Goal: Information Seeking & Learning: Find specific page/section

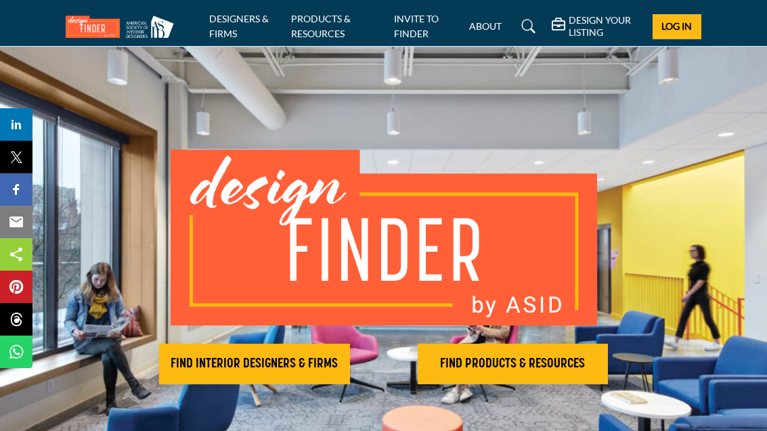
click at [480, 356] on h2 "FIND PRODUCTS & RESOURCES" at bounding box center [513, 364] width 183 height 16
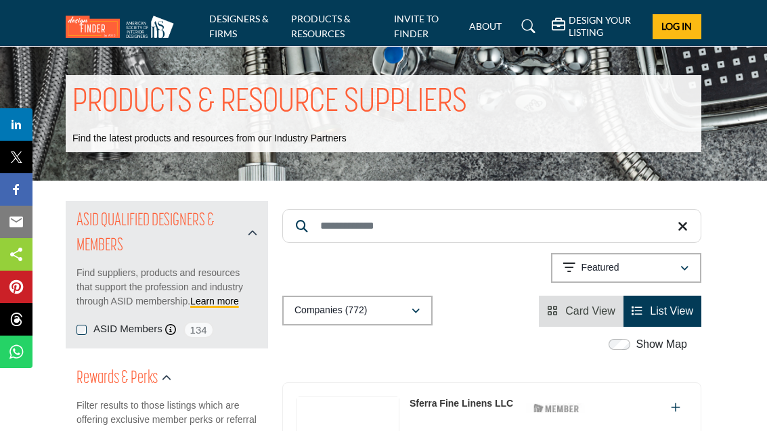
click at [417, 314] on icon "button" at bounding box center [416, 311] width 8 height 9
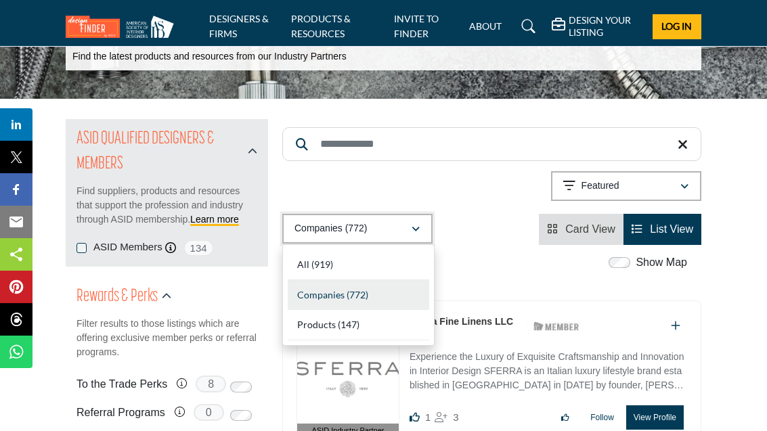
scroll to position [90, 0]
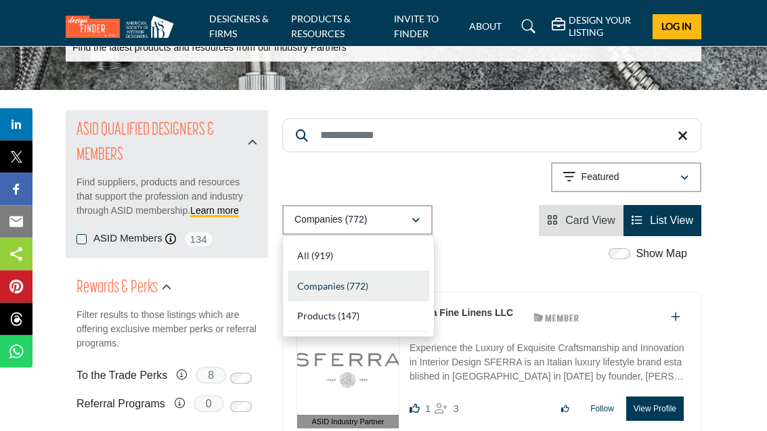
click at [346, 319] on b "(147)" at bounding box center [349, 317] width 22 height 12
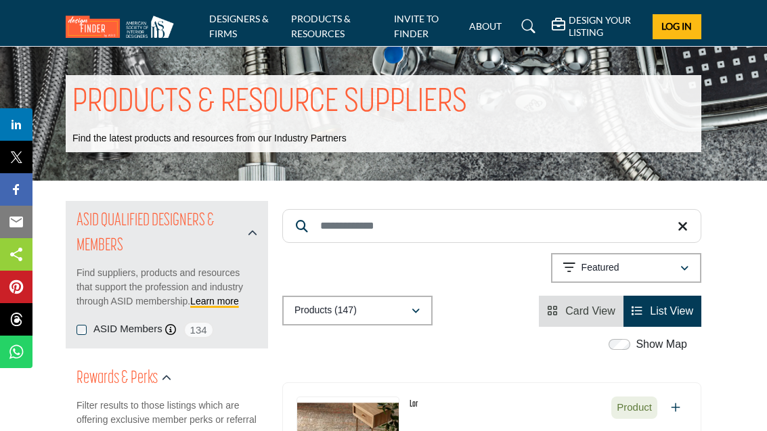
click at [335, 221] on input "Search Keyword" at bounding box center [491, 226] width 419 height 34
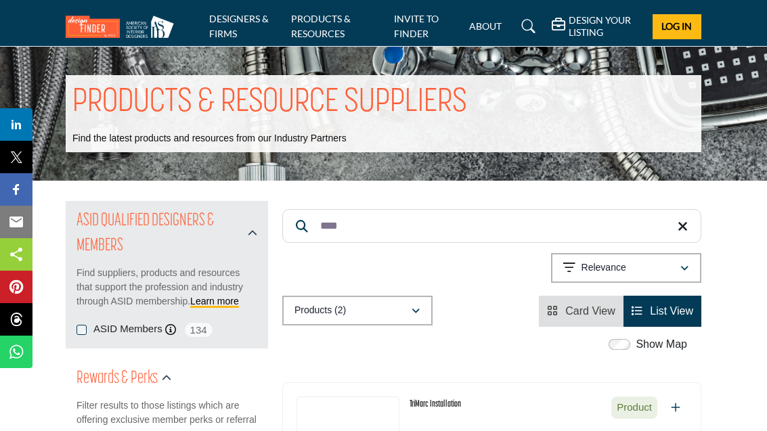
click at [322, 232] on input "****" at bounding box center [491, 226] width 419 height 34
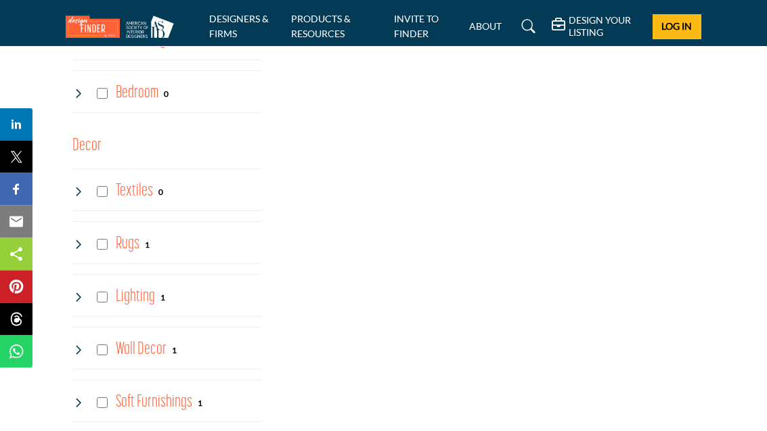
scroll to position [1649, 0]
click at [141, 180] on h4 "Textiles" at bounding box center [134, 192] width 37 height 24
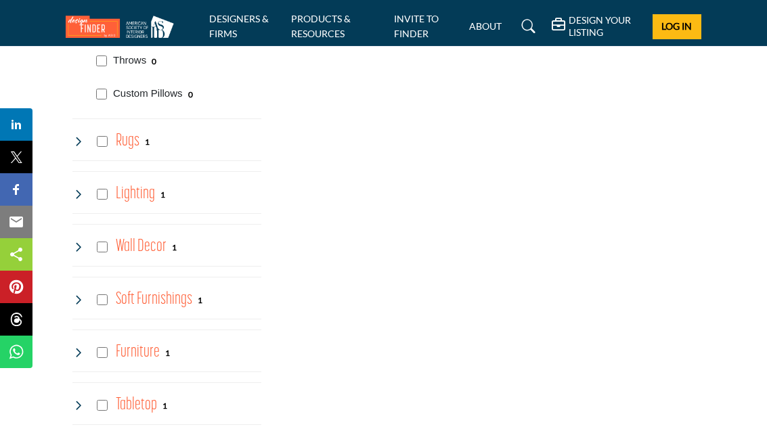
scroll to position [1895, 0]
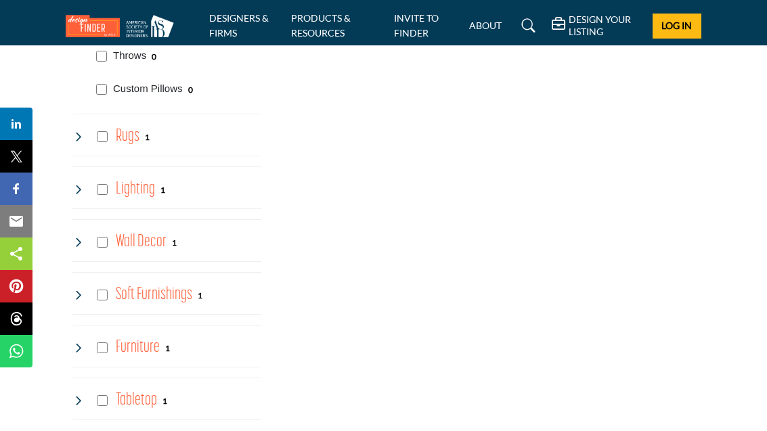
click at [189, 291] on h4 "Soft Furnishings" at bounding box center [154, 296] width 77 height 24
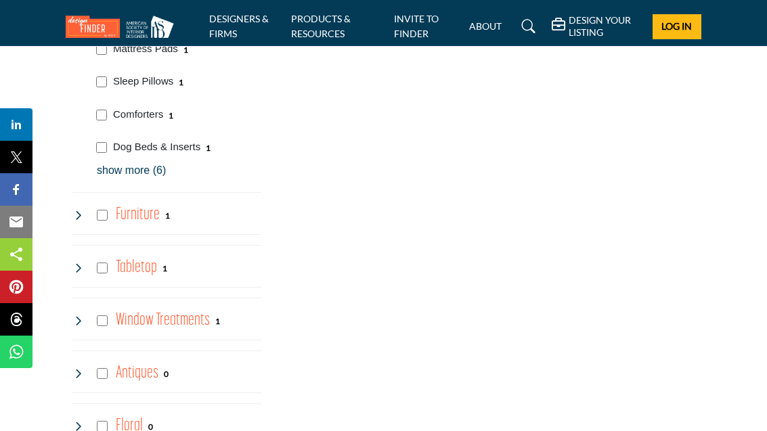
scroll to position [2224, 0]
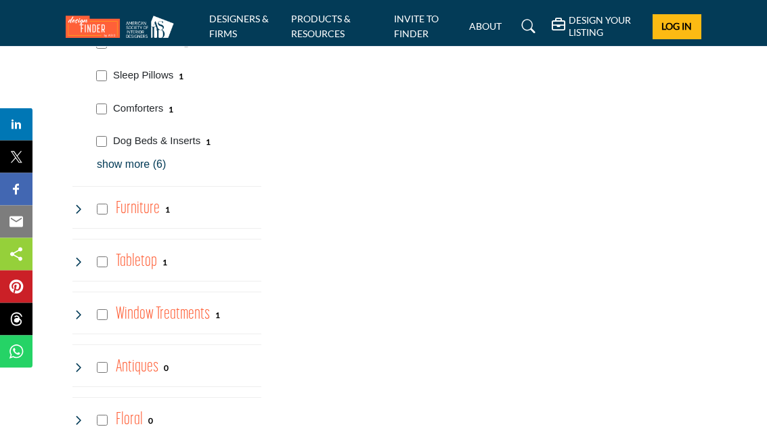
click at [203, 315] on h4 "Window Treatments" at bounding box center [163, 315] width 94 height 24
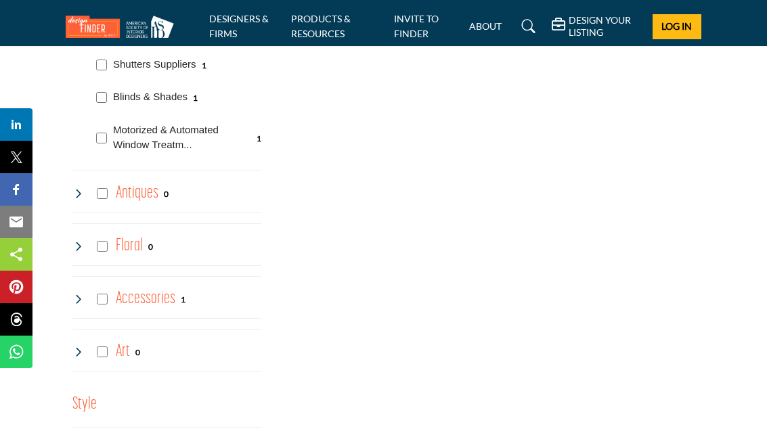
scroll to position [2588, 0]
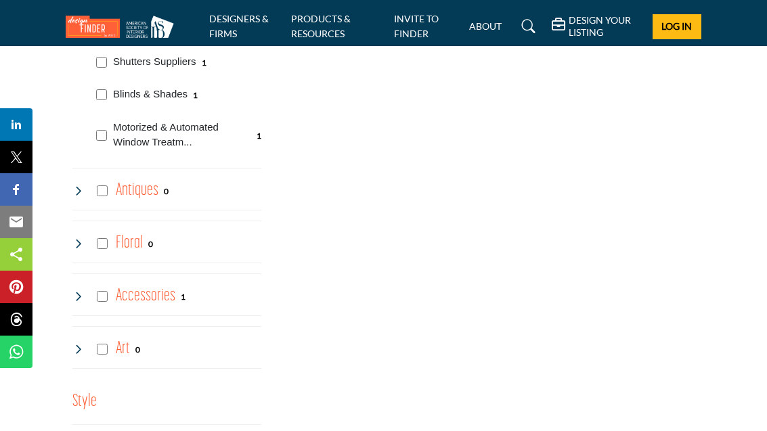
click at [181, 295] on div "1" at bounding box center [183, 297] width 5 height 12
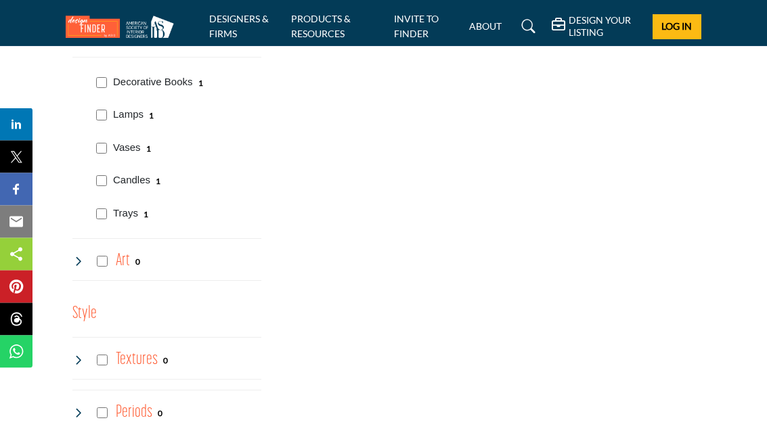
scroll to position [2835, 0]
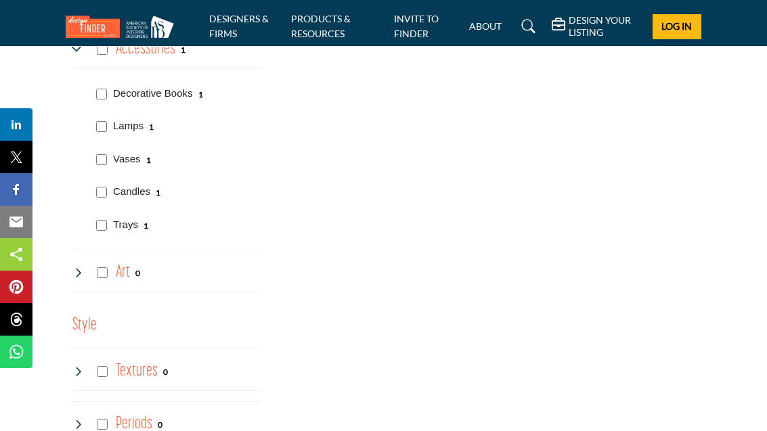
click at [518, 28] on link at bounding box center [527, 27] width 36 height 22
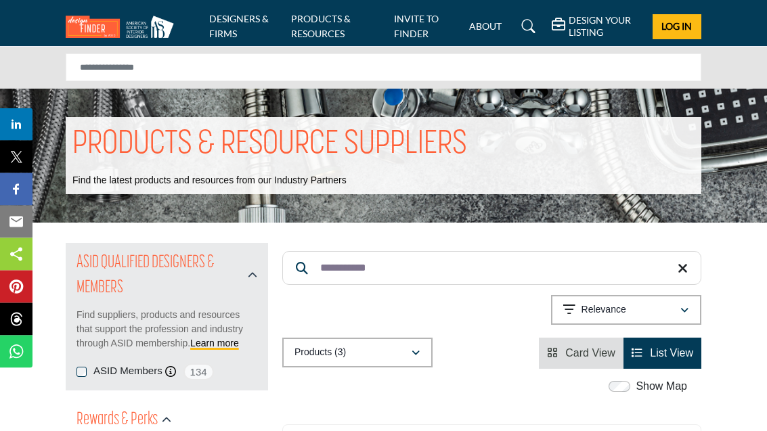
scroll to position [1, 0]
click at [332, 270] on input "**********" at bounding box center [491, 268] width 419 height 34
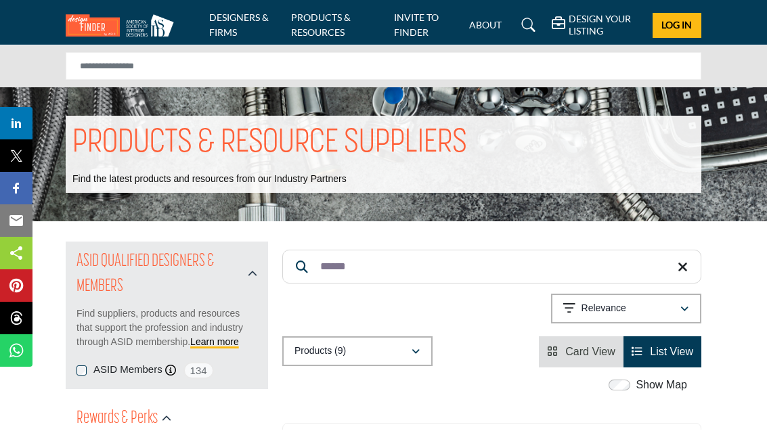
type input "******"
click at [321, 32] on link "PRODUCTS & RESOURCES" at bounding box center [321, 26] width 60 height 26
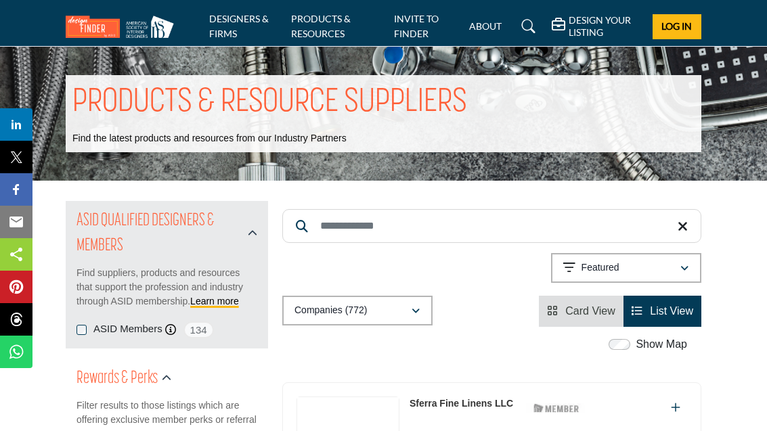
click at [321, 228] on input "Search Keyword" at bounding box center [491, 226] width 419 height 34
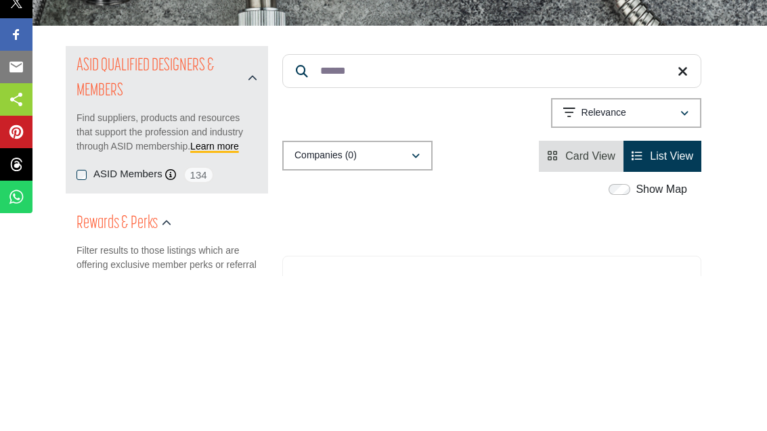
type input "******"
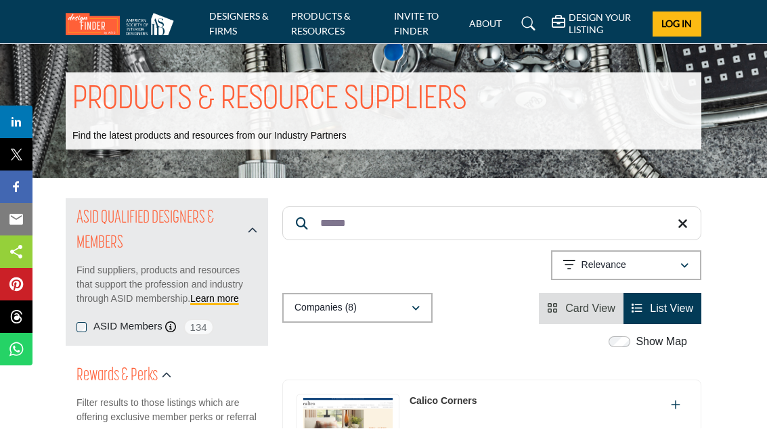
scroll to position [3, 0]
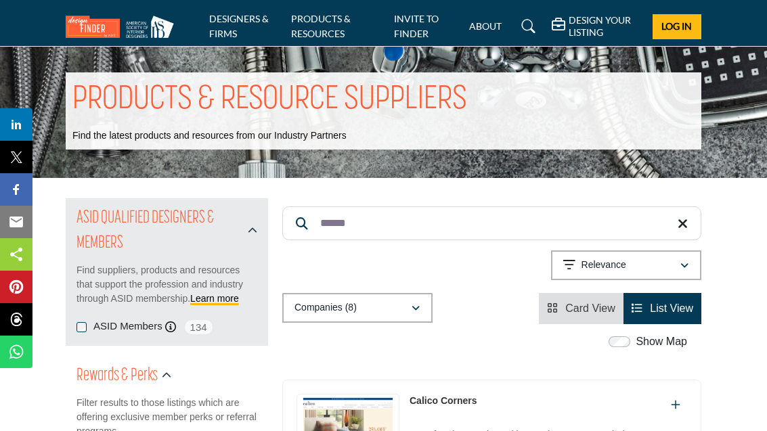
click at [648, 313] on link "List View" at bounding box center [663, 309] width 62 height 12
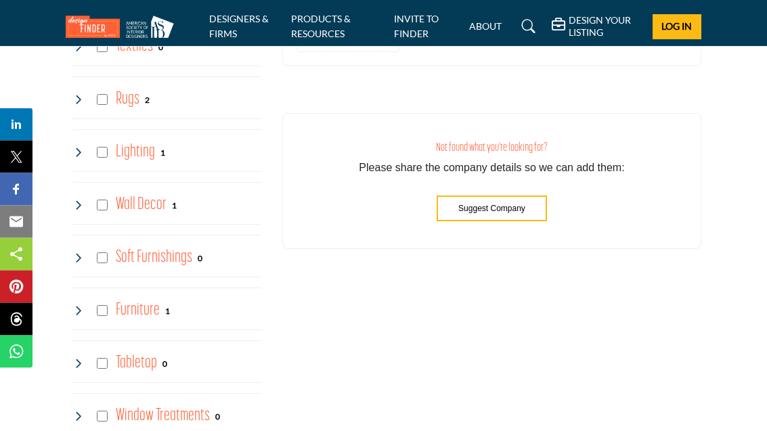
scroll to position [1786, 0]
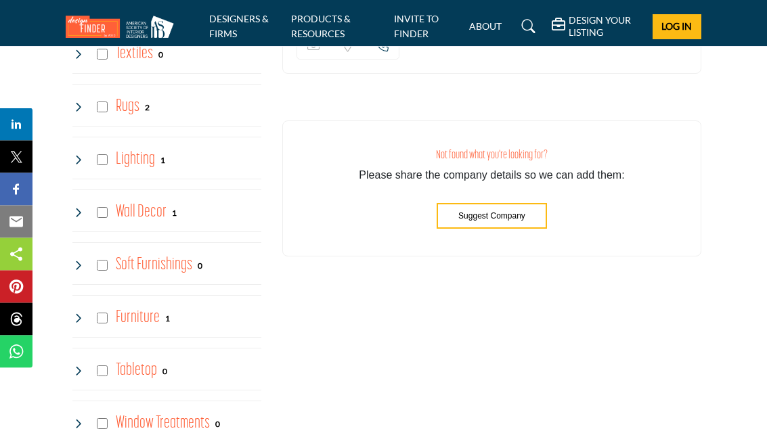
click at [635, 268] on div "Searched Term ****** Searched Results Showing" at bounding box center [492, 140] width 434 height 3450
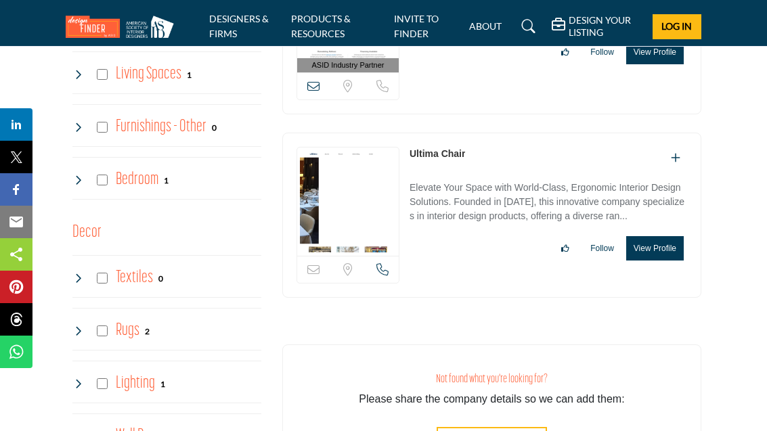
scroll to position [1560, 0]
